Goal: Information Seeking & Learning: Learn about a topic

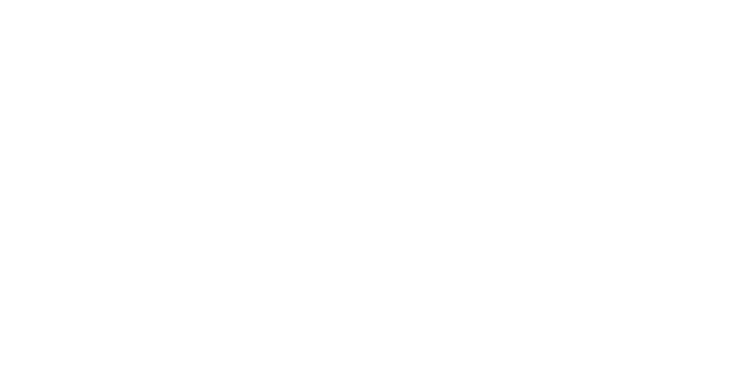
scroll to position [3287, 0]
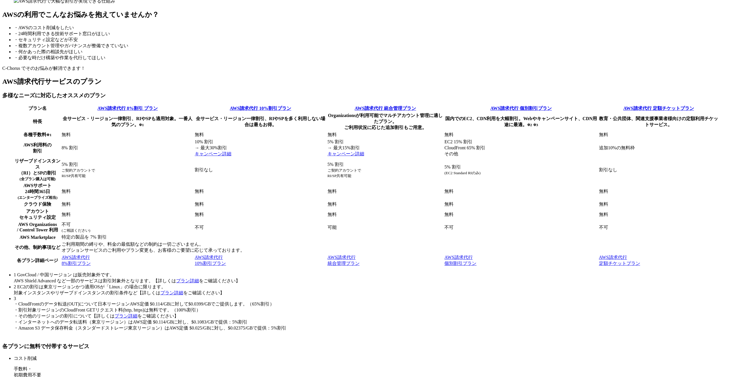
drag, startPoint x: 290, startPoint y: 259, endPoint x: 252, endPoint y: 254, distance: 37.8
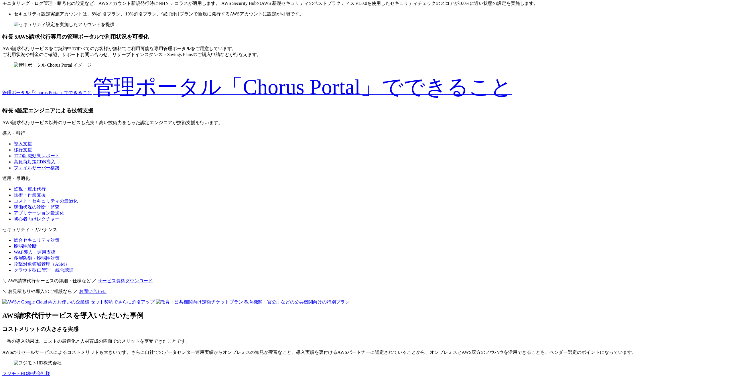
drag, startPoint x: 438, startPoint y: 260, endPoint x: 411, endPoint y: 259, distance: 27.2
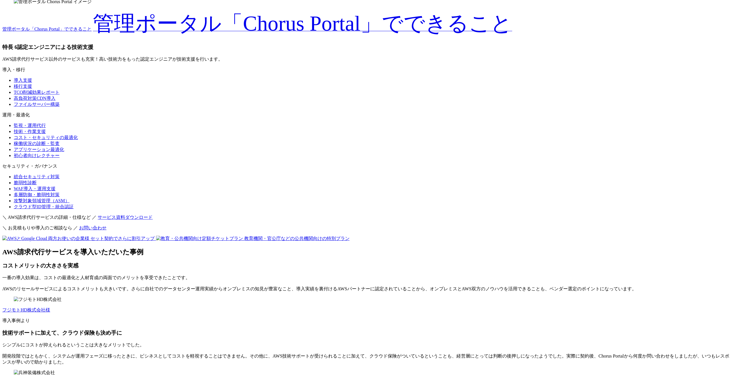
scroll to position [3324, 0]
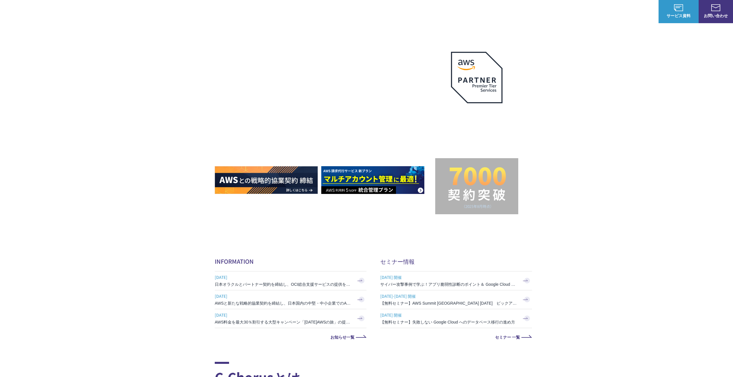
click at [256, 49] on link "ガバメントクラウド運用管理支援" at bounding box center [249, 49] width 60 height 6
